Goal: Complete application form

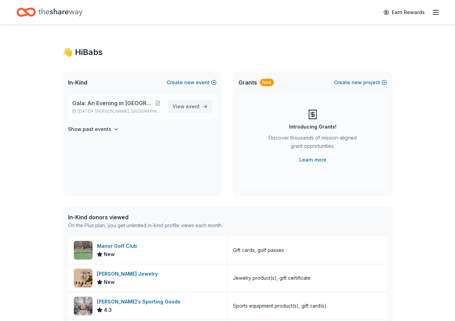
click at [186, 106] on span "View event" at bounding box center [186, 106] width 27 height 8
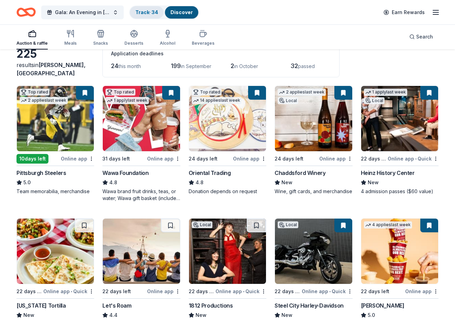
scroll to position [41, 0]
click at [148, 11] on link "Track · 34" at bounding box center [146, 12] width 23 height 6
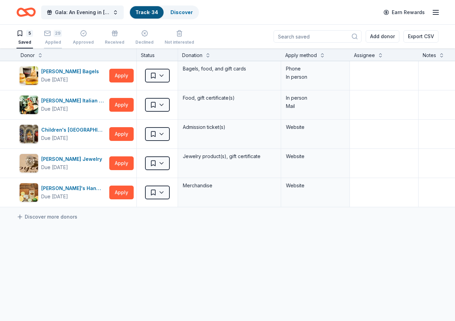
click at [51, 35] on rect "button" at bounding box center [48, 33] width 6 height 4
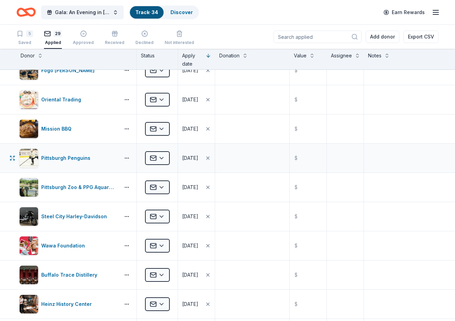
scroll to position [514, 0]
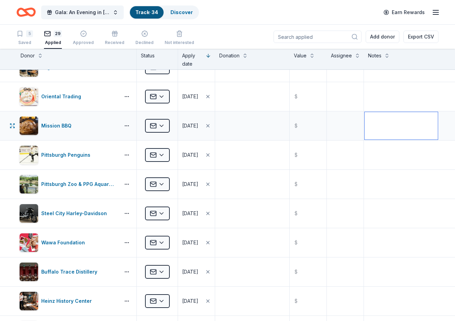
click at [391, 128] on textarea at bounding box center [401, 125] width 73 height 27
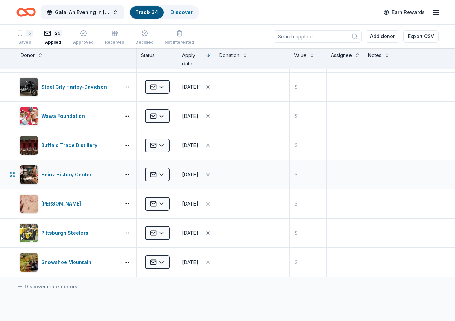
scroll to position [647, 0]
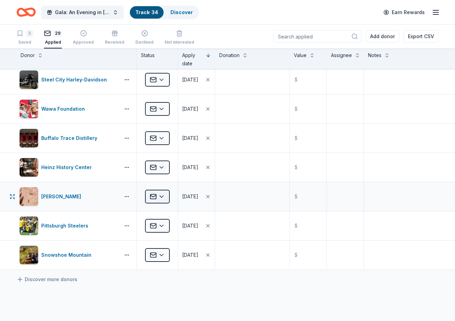
type textarea "Does not align with Life'swork mission for their giving principals"
click at [164, 195] on html "Gala: An Evening in Tuscany Track · 34 Discover Earn Rewards 5 Saved 29 Applied…" at bounding box center [227, 160] width 455 height 321
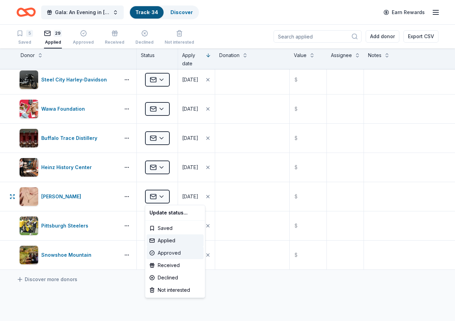
click at [176, 253] on div "Approved" at bounding box center [175, 253] width 57 height 12
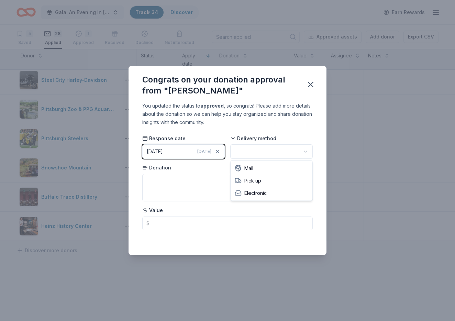
scroll to position [0, 0]
click at [258, 151] on html "Gala: An Evening in Tuscany Track · 34 Discover Earn Rewards 5 Saved 28 Applied…" at bounding box center [227, 160] width 455 height 321
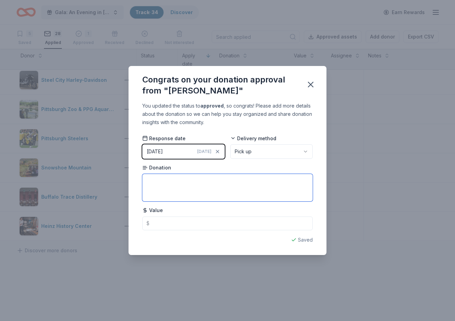
click at [179, 180] on textarea at bounding box center [227, 187] width 170 height 27
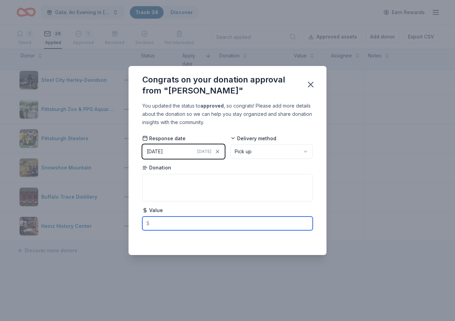
click at [173, 223] on input "text" at bounding box center [227, 224] width 170 height 14
type input "80.00"
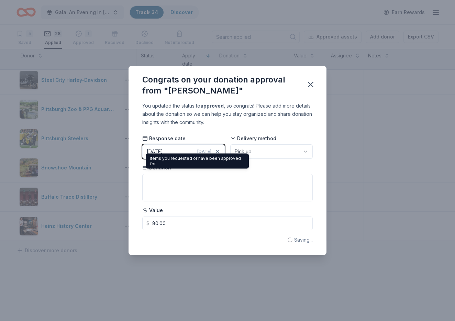
click at [167, 168] on span "Donation" at bounding box center [156, 167] width 29 height 7
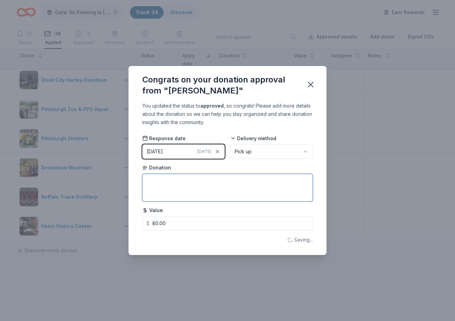
click at [161, 179] on textarea at bounding box center [227, 187] width 170 height 27
type textarea "Dani Figro Frame Drop Earrings in Gold and Deep Aqua Illusion"
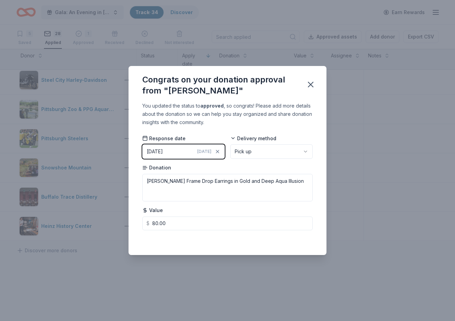
click at [307, 241] on div "Saved" at bounding box center [227, 240] width 170 height 8
click at [312, 85] on icon "button" at bounding box center [311, 85] width 10 height 10
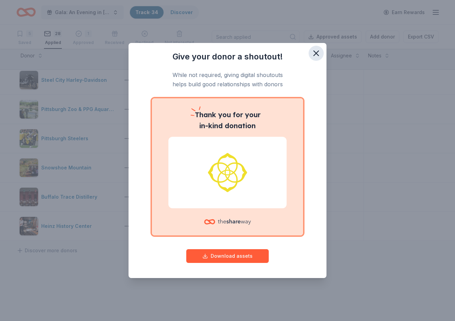
click at [315, 52] on icon "button" at bounding box center [316, 53] width 5 height 5
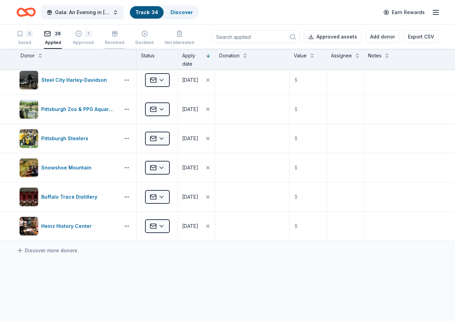
click at [116, 35] on div "button" at bounding box center [115, 33] width 20 height 7
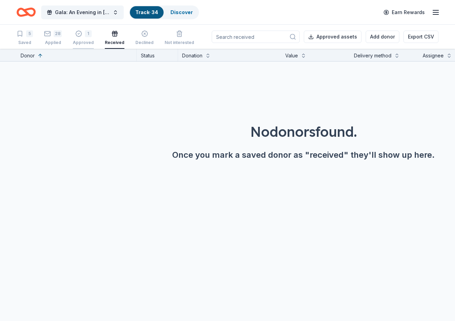
click at [82, 33] on div "1" at bounding box center [83, 29] width 21 height 7
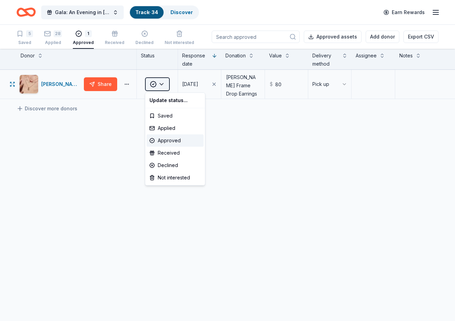
click at [164, 84] on html "Gala: An Evening in Tuscany Track · 34 Discover Earn Rewards 5 Saved 28 Applied…" at bounding box center [227, 160] width 455 height 321
click at [174, 153] on div "Received" at bounding box center [175, 153] width 57 height 12
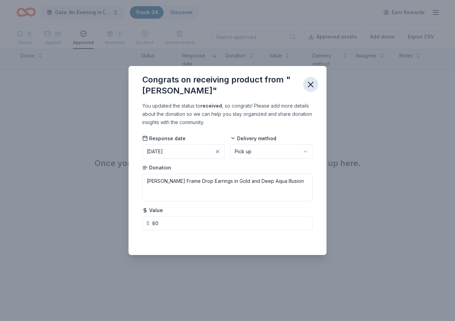
click at [313, 84] on icon "button" at bounding box center [311, 85] width 10 height 10
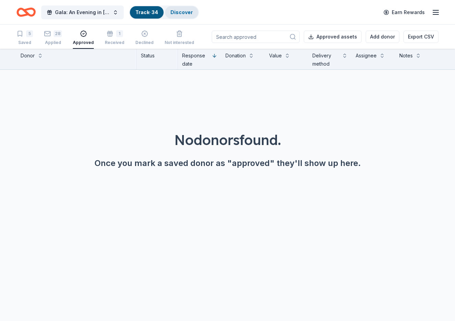
click at [185, 13] on link "Discover" at bounding box center [181, 12] width 22 height 6
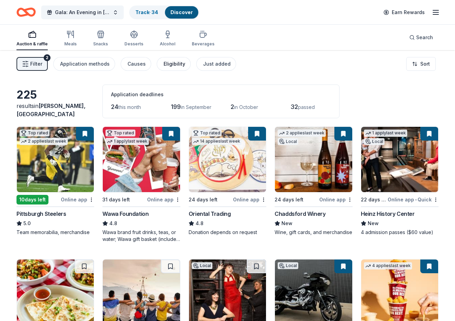
click at [169, 65] on div "Eligibility" at bounding box center [175, 64] width 22 height 8
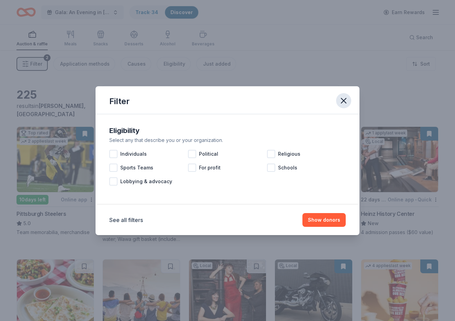
click at [346, 99] on icon "button" at bounding box center [343, 100] width 5 height 5
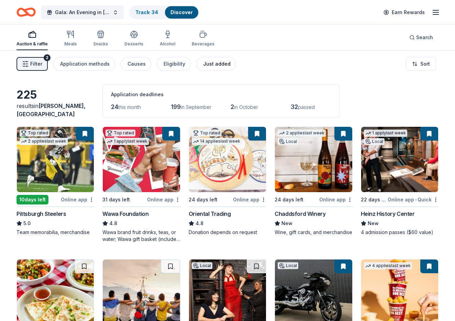
click at [208, 66] on div "Just added" at bounding box center [216, 64] width 27 height 8
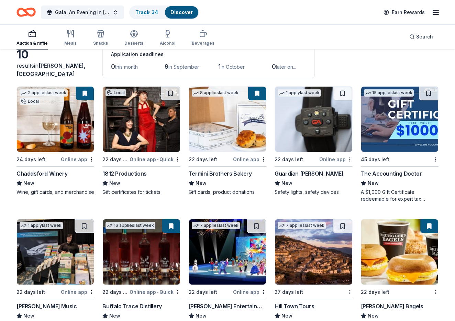
scroll to position [38, 0]
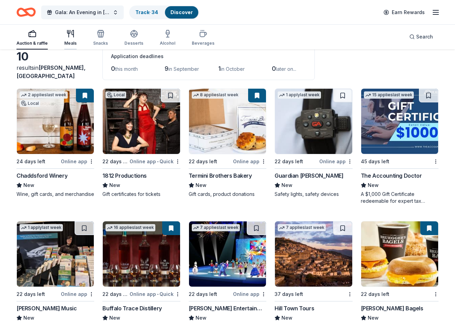
click at [73, 36] on icon "button" at bounding box center [70, 34] width 8 height 8
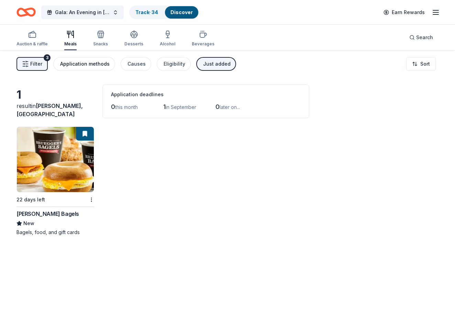
click at [93, 64] on div "Application methods" at bounding box center [84, 64] width 49 height 8
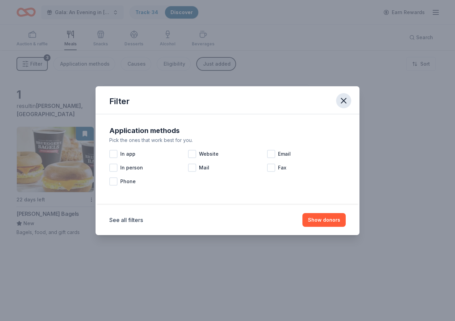
click at [349, 100] on button "button" at bounding box center [343, 100] width 15 height 15
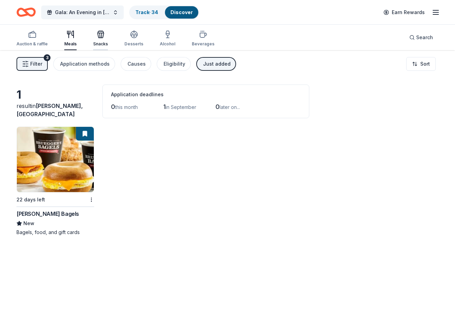
click at [101, 39] on div "Snacks" at bounding box center [100, 38] width 15 height 16
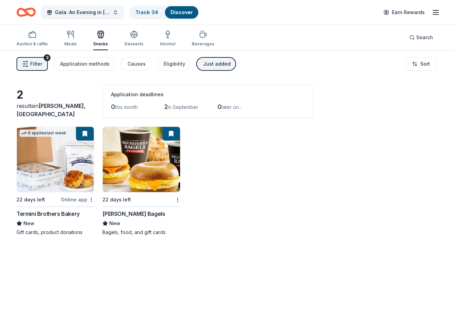
click at [212, 63] on div "Just added" at bounding box center [216, 64] width 27 height 8
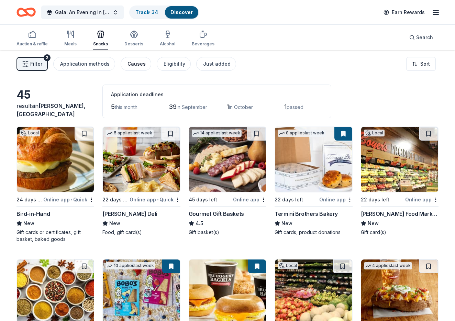
click at [136, 63] on div "Causes" at bounding box center [137, 64] width 18 height 8
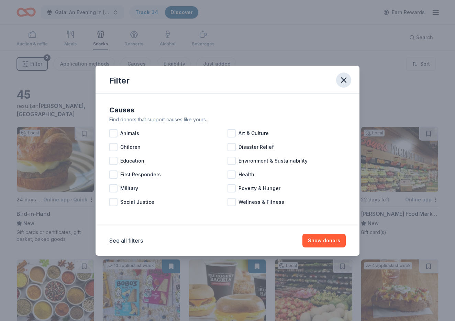
click at [348, 81] on icon "button" at bounding box center [344, 80] width 10 height 10
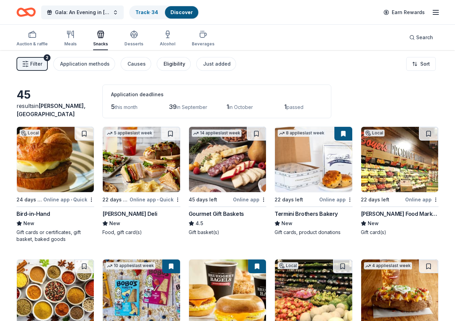
click at [173, 66] on div "Eligibility" at bounding box center [175, 64] width 22 height 8
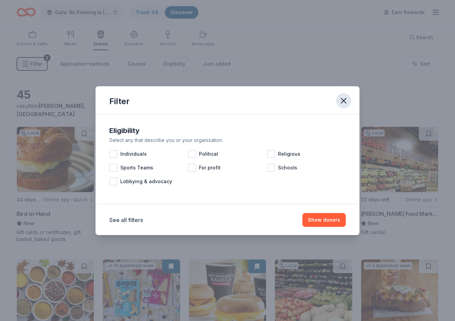
click at [344, 100] on icon "button" at bounding box center [343, 100] width 5 height 5
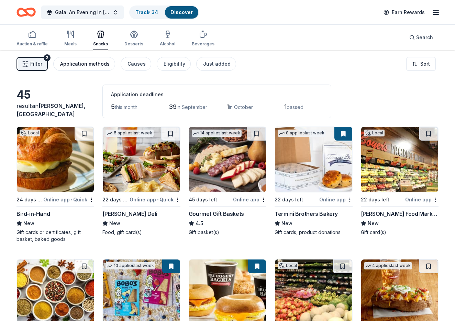
click at [84, 66] on div "Application methods" at bounding box center [84, 64] width 49 height 8
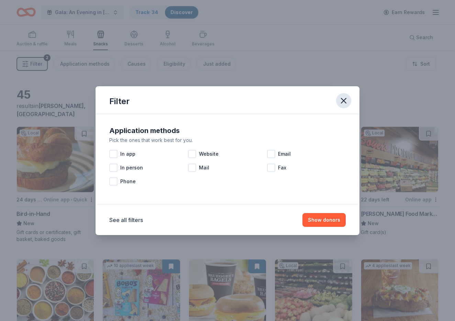
click at [349, 103] on button "button" at bounding box center [343, 100] width 15 height 15
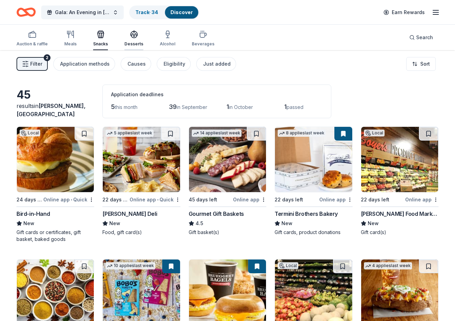
click at [136, 44] on div "Desserts" at bounding box center [133, 43] width 19 height 5
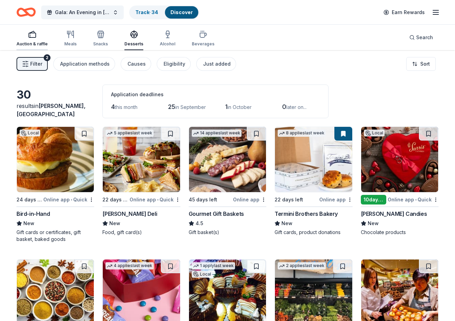
click at [33, 37] on rect "button" at bounding box center [32, 35] width 7 height 4
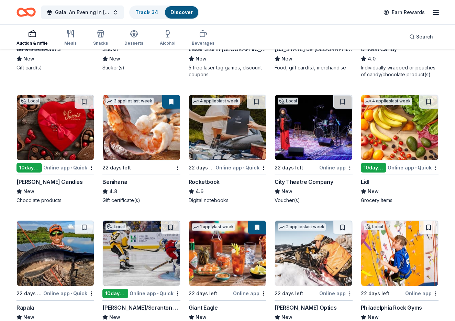
scroll to position [1871, 0]
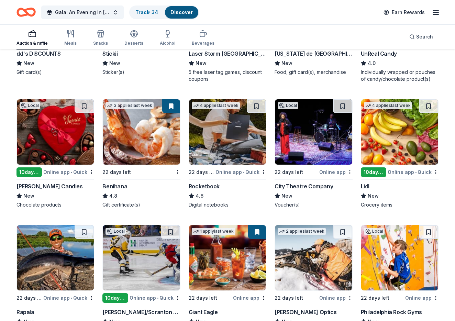
click at [50, 137] on img at bounding box center [55, 131] width 77 height 65
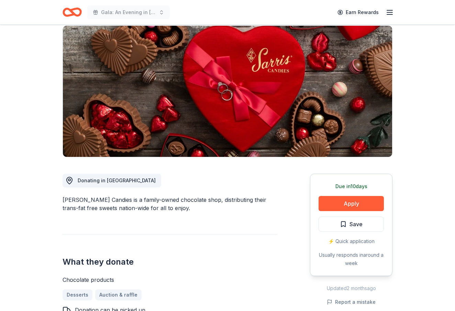
scroll to position [58, 0]
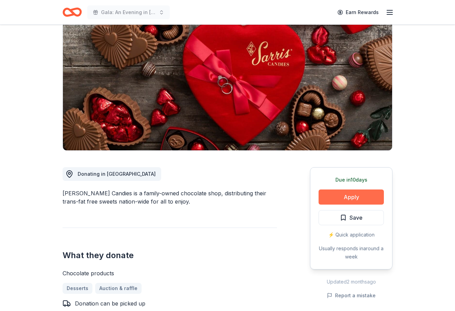
click at [348, 201] on button "Apply" at bounding box center [351, 197] width 65 height 15
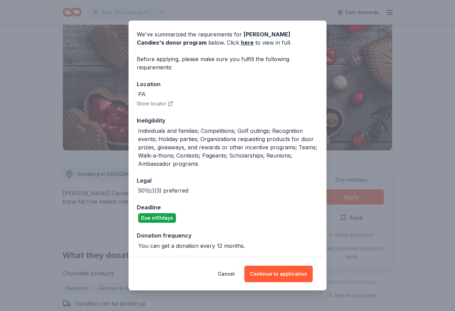
scroll to position [23, 0]
click at [298, 275] on button "Continue to application" at bounding box center [278, 274] width 68 height 16
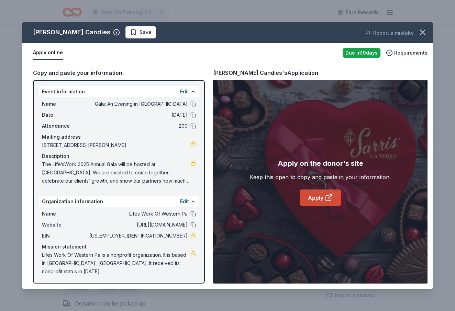
click at [328, 200] on icon at bounding box center [329, 198] width 8 height 8
drag, startPoint x: 43, startPoint y: 163, endPoint x: 92, endPoint y: 168, distance: 49.4
click at [93, 168] on span "The Life’sWork 2025 Annual Gala will be hosted at Bella Sera. We are excited to…" at bounding box center [116, 173] width 148 height 25
click at [140, 32] on span "Save" at bounding box center [146, 32] width 12 height 8
click at [126, 31] on html "Gala: An Evening in Tuscany Earn Rewards Due in 10 days Share Sarris Candies Ne…" at bounding box center [227, 97] width 455 height 311
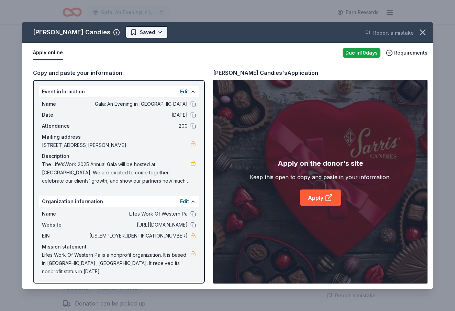
scroll to position [0, 0]
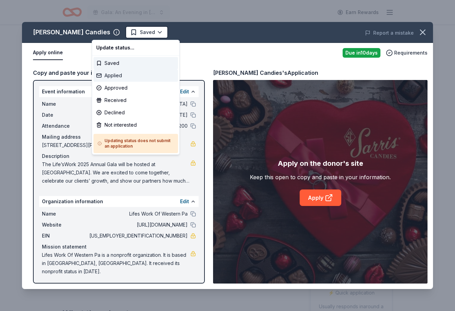
click at [121, 78] on div "Applied" at bounding box center [135, 75] width 85 height 12
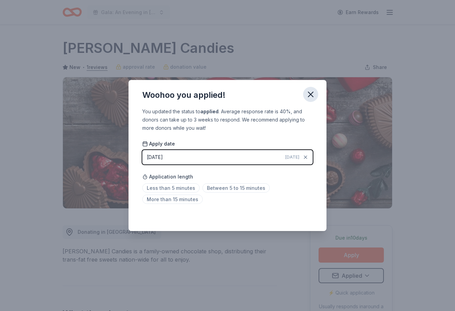
click at [313, 95] on icon "button" at bounding box center [311, 95] width 10 height 10
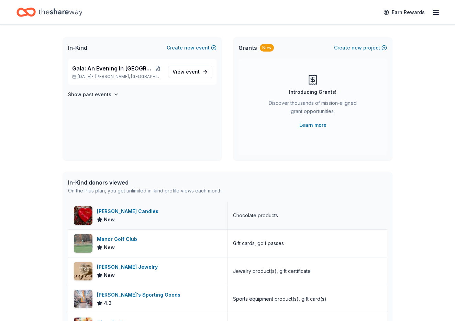
click at [108, 210] on div "[PERSON_NAME] Candies" at bounding box center [129, 211] width 64 height 8
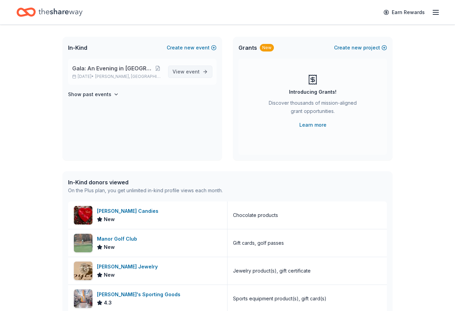
click at [190, 70] on span "event" at bounding box center [193, 72] width 14 height 6
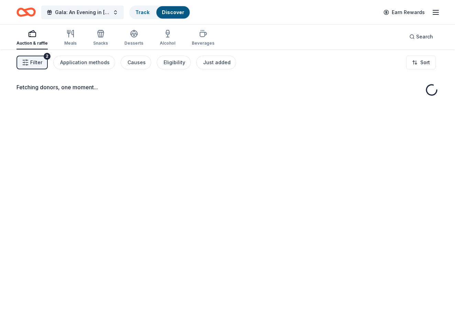
scroll to position [10, 0]
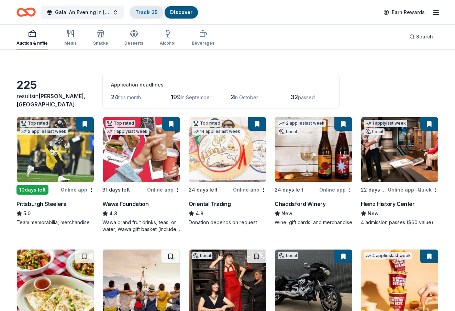
click at [150, 12] on link "Track · 35" at bounding box center [146, 12] width 22 height 6
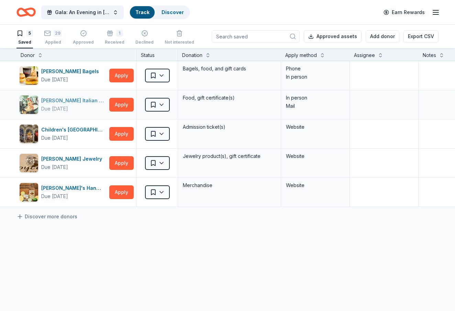
scroll to position [10, 0]
click at [52, 35] on div "29" at bounding box center [53, 33] width 18 height 7
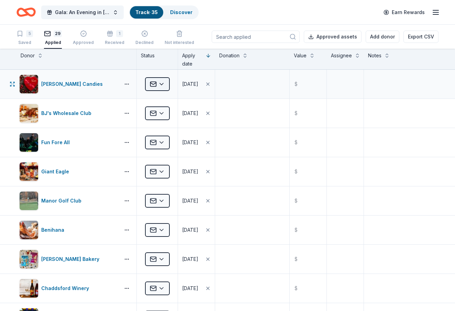
click at [161, 81] on html "Gala: An Evening in Tuscany Track · 35 Discover Earn Rewards 5 Saved 29 Applied…" at bounding box center [227, 155] width 455 height 311
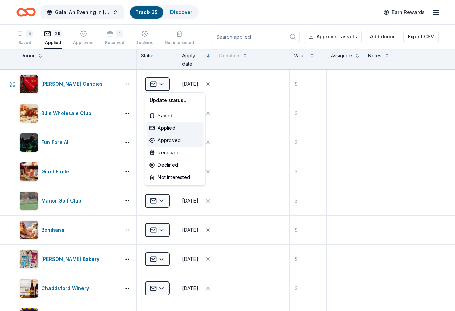
click at [168, 141] on div "Approved" at bounding box center [175, 140] width 57 height 12
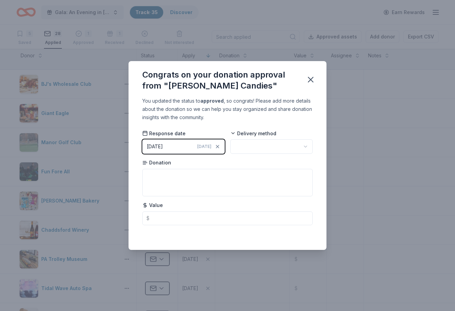
click at [250, 147] on html "Gala: An Evening in Tuscany Track · 35 Discover Earn Rewards 5 Saved 28 Applied…" at bounding box center [227, 155] width 455 height 311
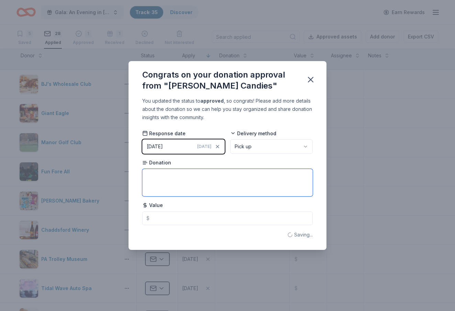
click at [159, 174] on textarea at bounding box center [227, 182] width 170 height 27
type textarea "5 lb. Bar of Chocolate"
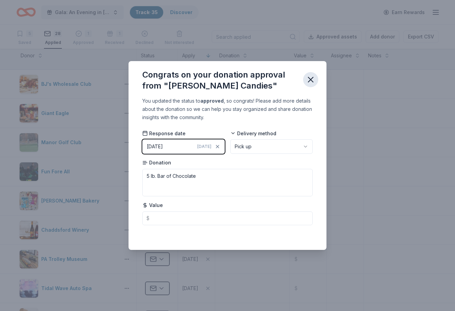
click at [312, 78] on icon "button" at bounding box center [311, 80] width 10 height 10
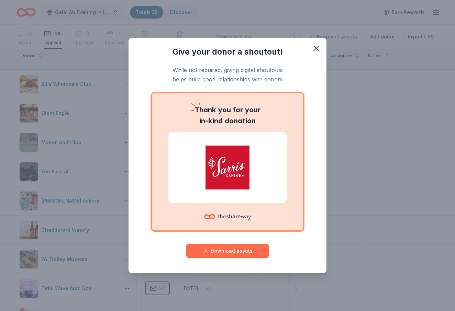
click at [231, 253] on button "Download assets" at bounding box center [227, 251] width 82 height 14
click at [318, 46] on icon "button" at bounding box center [316, 48] width 5 height 5
